Goal: Obtain resource: Download file/media

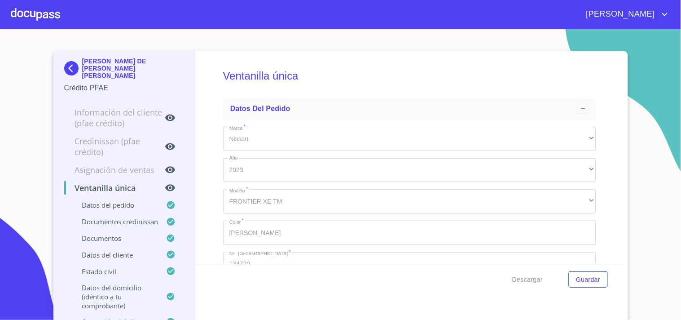
click at [36, 11] on div at bounding box center [35, 14] width 49 height 29
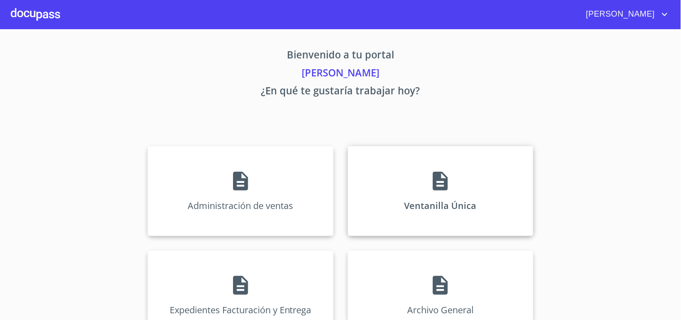
click at [423, 176] on div "Ventanilla Única" at bounding box center [440, 191] width 185 height 90
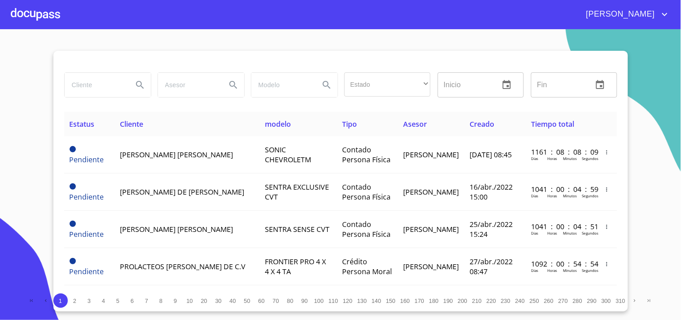
click at [120, 84] on input "search" at bounding box center [95, 85] width 61 height 24
type input "[PERSON_NAME]"
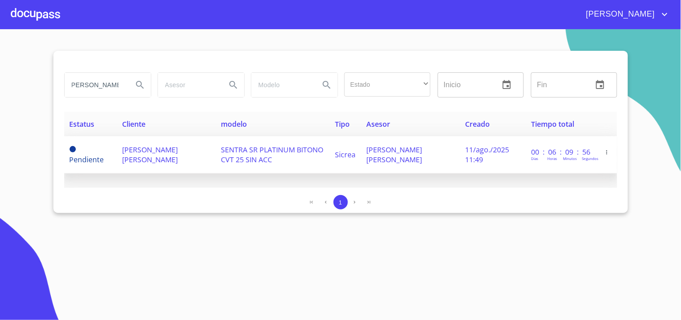
click at [192, 166] on td "[PERSON_NAME] [PERSON_NAME]" at bounding box center [166, 154] width 99 height 37
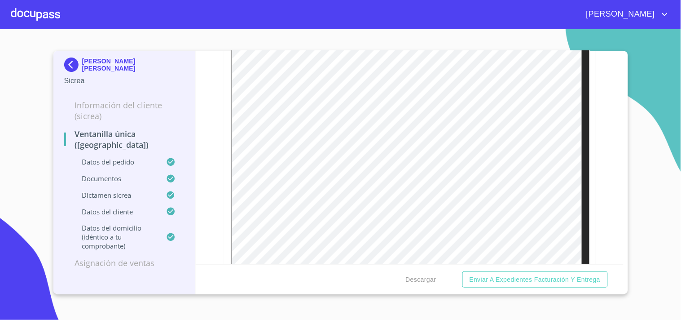
scroll to position [1945, 0]
click at [420, 286] on button "Descargar" at bounding box center [421, 279] width 38 height 17
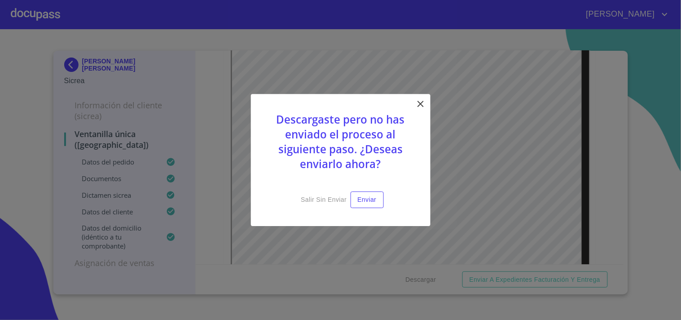
click at [426, 101] on div "Descargaste pero no has enviado el proceso al siguiente paso. ¿Deseas enviarlo …" at bounding box center [341, 160] width 180 height 132
click at [421, 105] on icon at bounding box center [420, 103] width 11 height 11
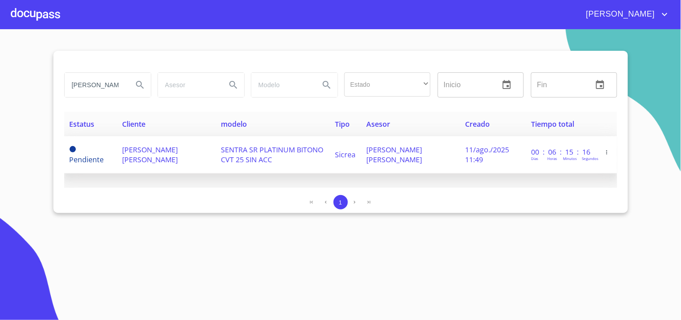
click at [272, 162] on td "SENTRA SR PLATINUM BITONO CVT 25 SIN ACC" at bounding box center [272, 154] width 114 height 37
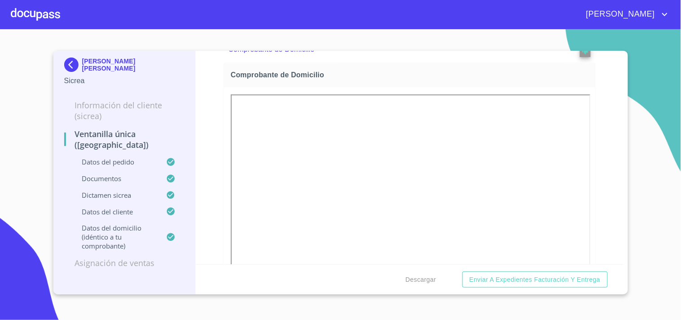
scroll to position [648, 0]
